Goal: Book appointment/travel/reservation

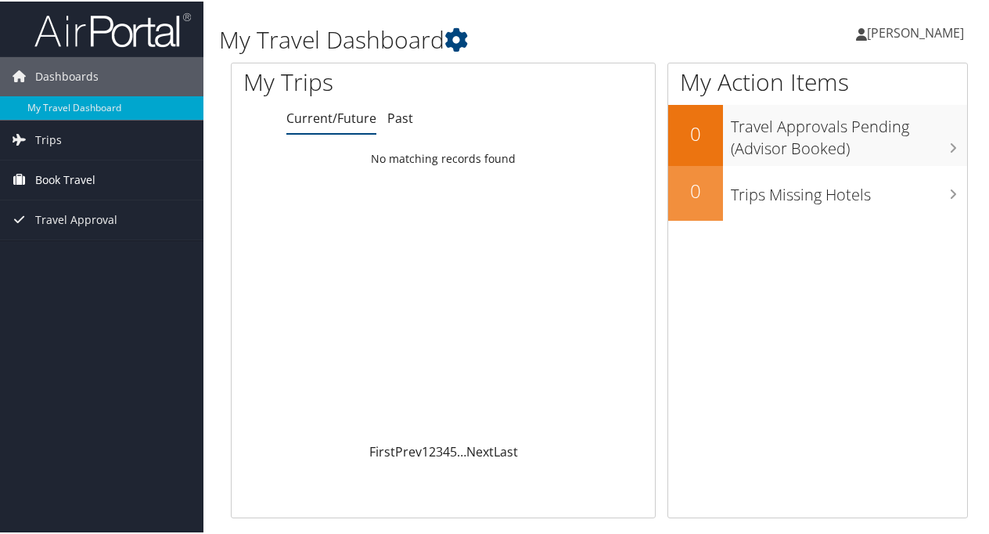
click at [74, 178] on span "Book Travel" at bounding box center [65, 178] width 60 height 39
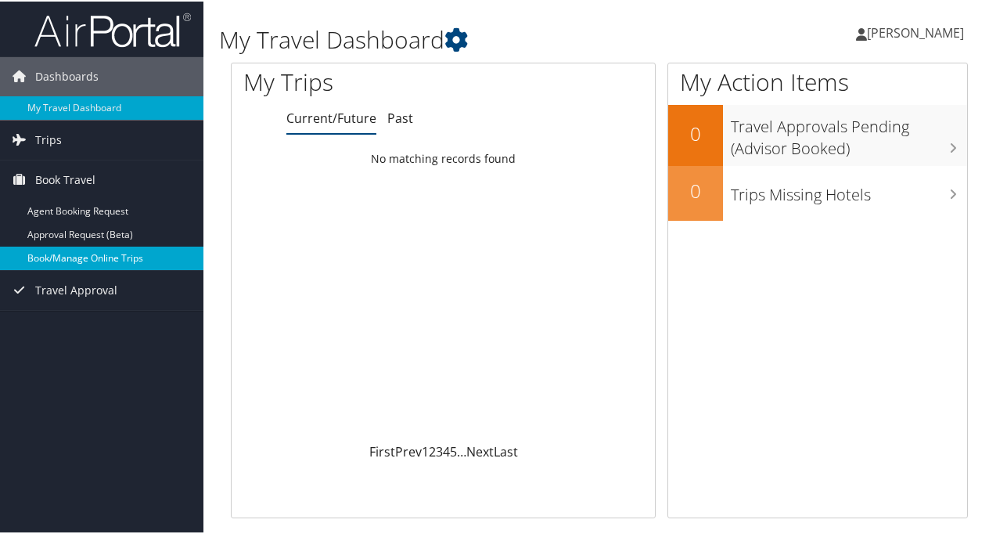
click at [85, 254] on link "Book/Manage Online Trips" at bounding box center [101, 256] width 203 height 23
